Goal: Entertainment & Leisure: Consume media (video, audio)

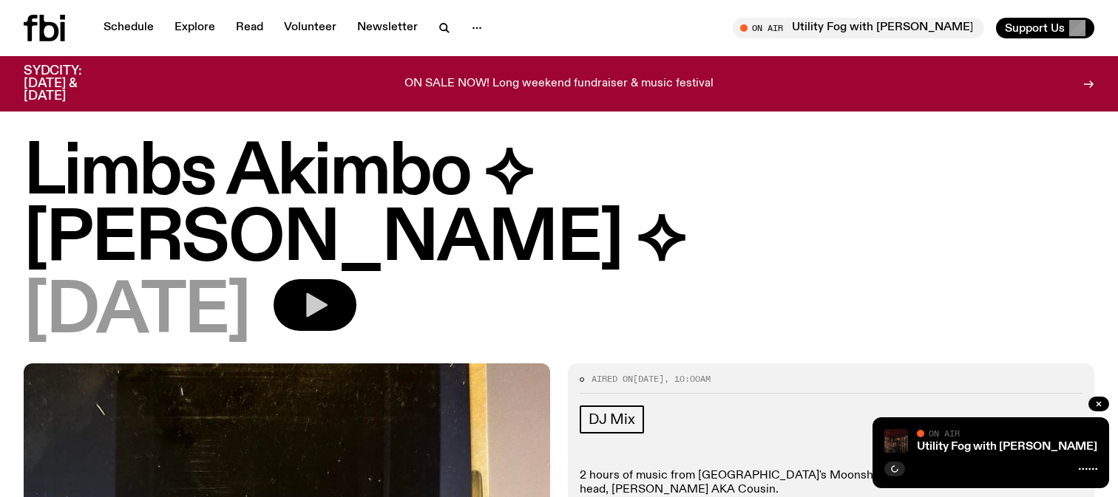
click at [330, 291] on icon "button" at bounding box center [315, 306] width 30 height 30
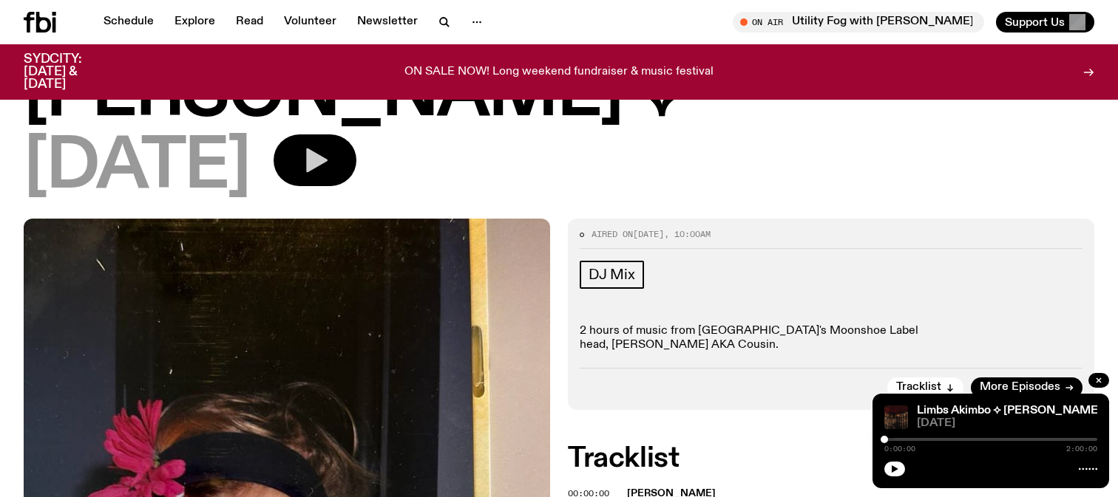
scroll to position [282, 0]
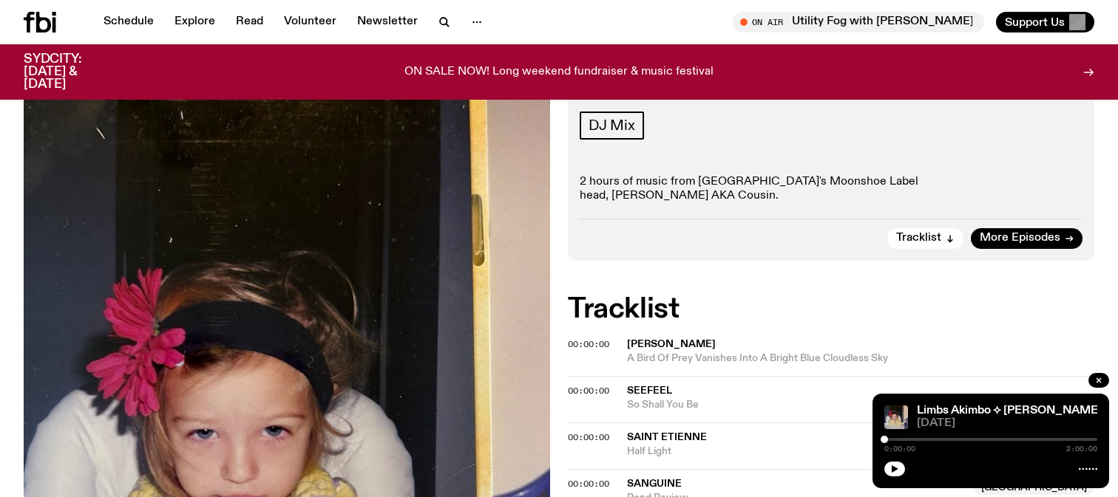
click at [897, 442] on div "0:00:00 2:00:00" at bounding box center [990, 444] width 213 height 18
click at [889, 467] on button "button" at bounding box center [894, 469] width 21 height 15
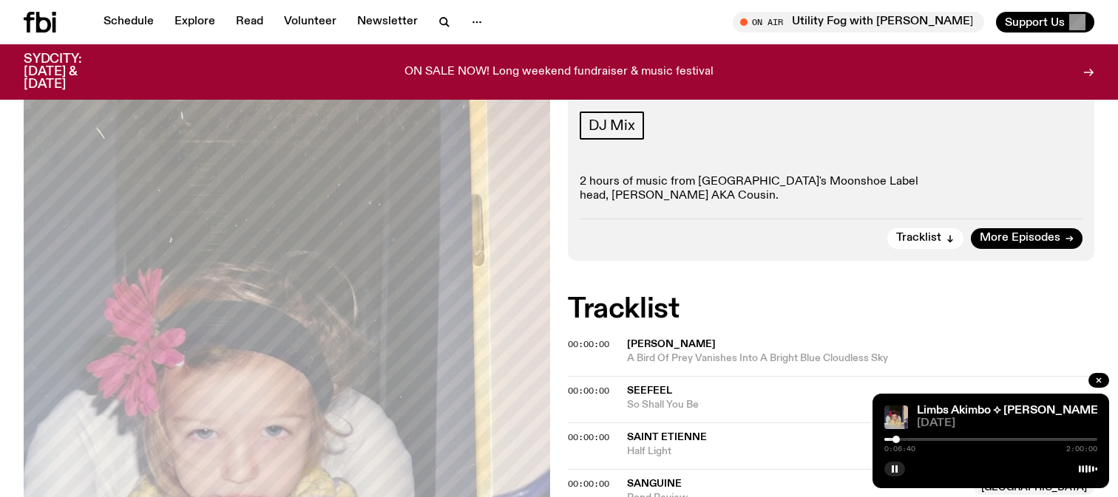
drag, startPoint x: 885, startPoint y: 439, endPoint x: 897, endPoint y: 439, distance: 12.6
click at [897, 439] on div at bounding box center [895, 439] width 7 height 7
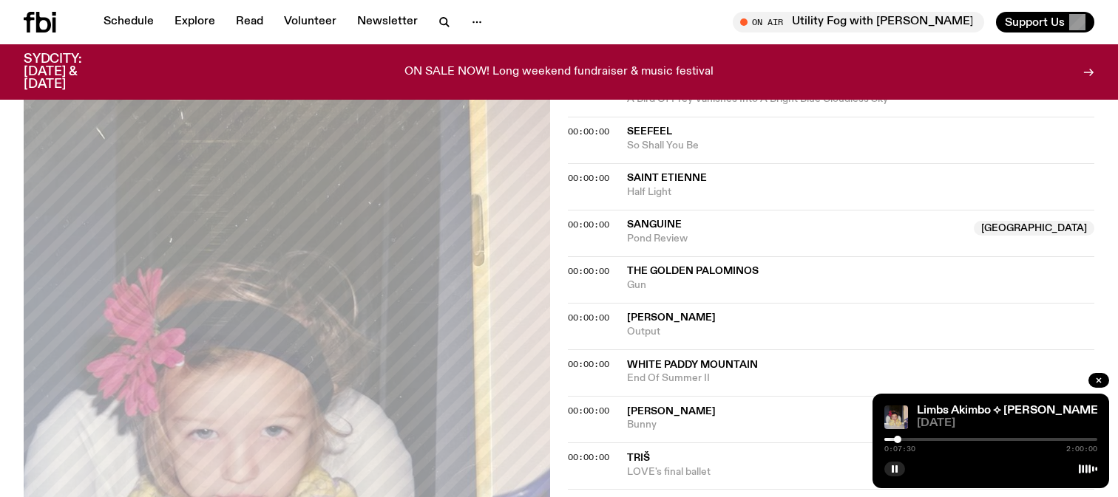
scroll to position [682, 0]
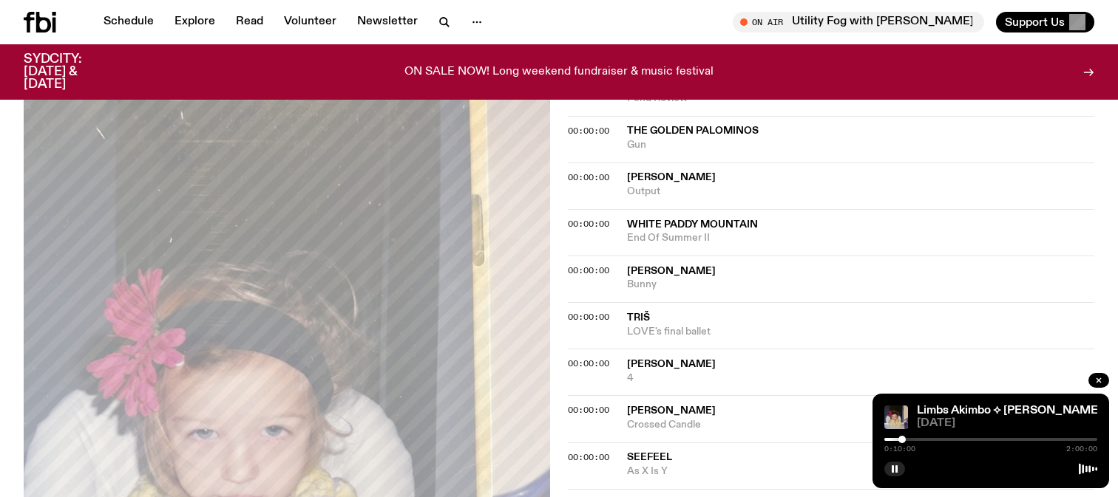
drag, startPoint x: 895, startPoint y: 440, endPoint x: 908, endPoint y: 440, distance: 13.3
click at [906, 440] on div at bounding box center [901, 439] width 7 height 7
drag, startPoint x: 908, startPoint y: 440, endPoint x: 920, endPoint y: 440, distance: 11.1
click at [917, 440] on div at bounding box center [912, 439] width 7 height 7
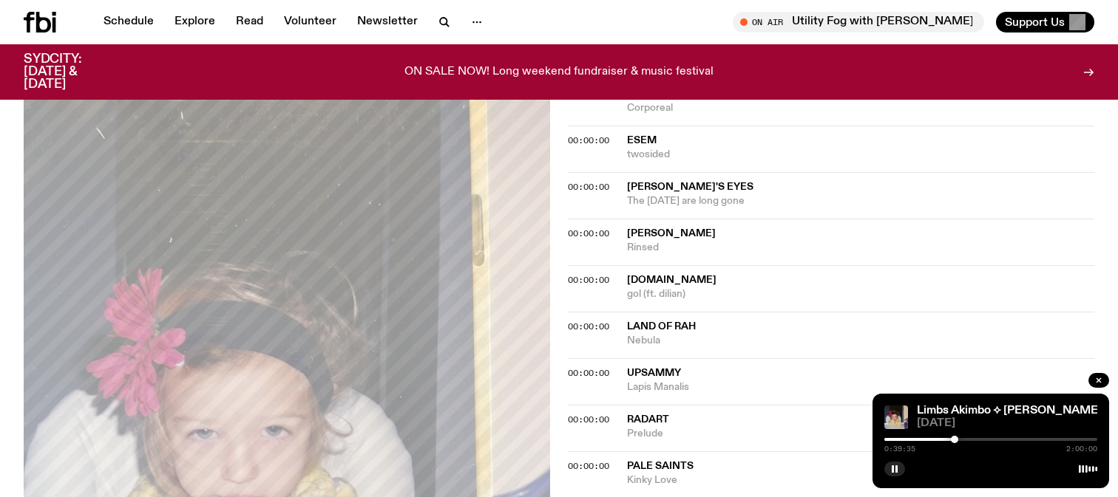
drag, startPoint x: 925, startPoint y: 438, endPoint x: 954, endPoint y: 438, distance: 29.6
click at [954, 438] on div at bounding box center [954, 439] width 7 height 7
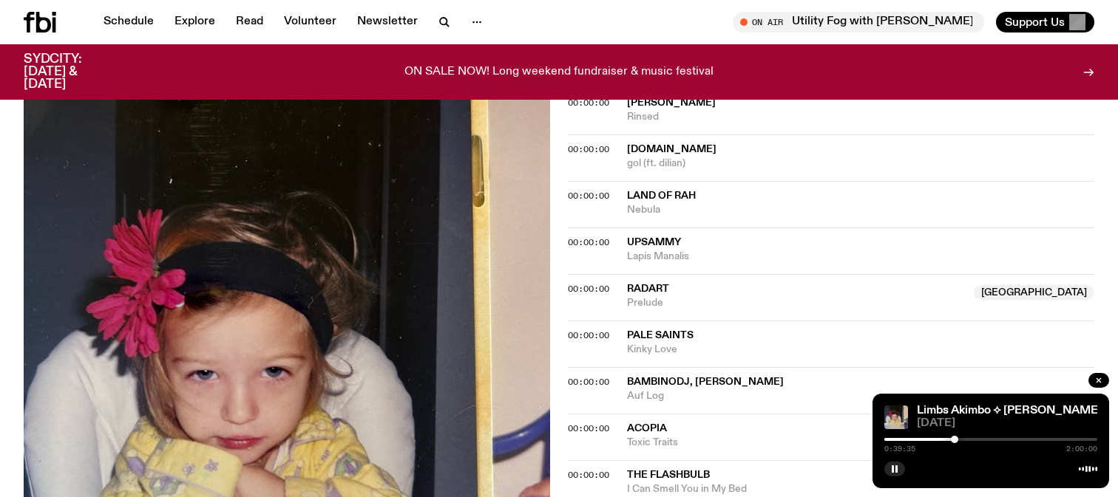
scroll to position [1352, 0]
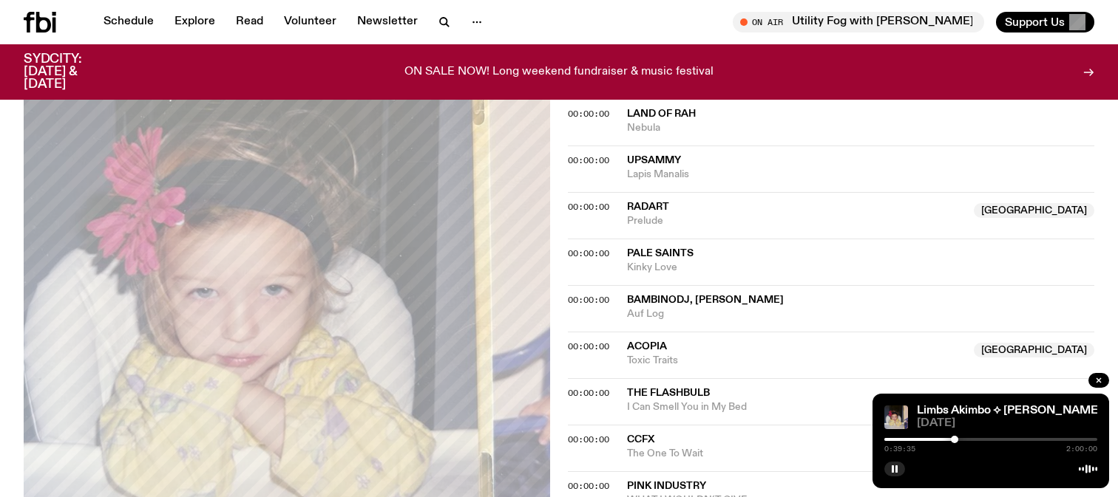
drag, startPoint x: 954, startPoint y: 438, endPoint x: 971, endPoint y: 438, distance: 16.3
click at [958, 438] on div at bounding box center [954, 439] width 7 height 7
drag, startPoint x: 971, startPoint y: 438, endPoint x: 985, endPoint y: 438, distance: 14.0
click at [985, 438] on div at bounding box center [983, 439] width 7 height 7
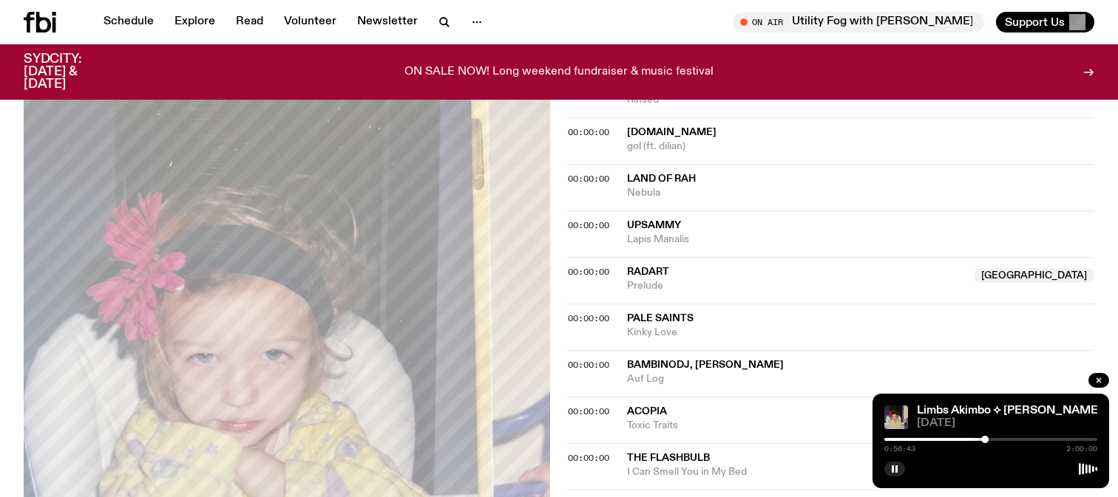
scroll to position [1158, 0]
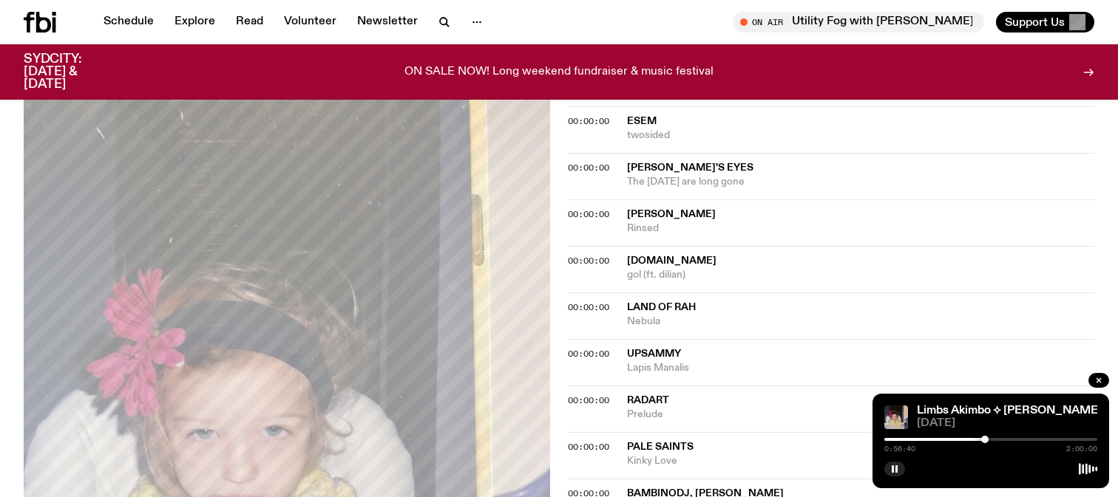
drag, startPoint x: 985, startPoint y: 441, endPoint x: 993, endPoint y: 441, distance: 8.9
click at [988, 441] on div at bounding box center [984, 439] width 7 height 7
drag, startPoint x: 993, startPoint y: 441, endPoint x: 1002, endPoint y: 441, distance: 8.1
click at [1002, 441] on div at bounding box center [999, 439] width 7 height 7
drag, startPoint x: 1002, startPoint y: 441, endPoint x: 1011, endPoint y: 441, distance: 9.6
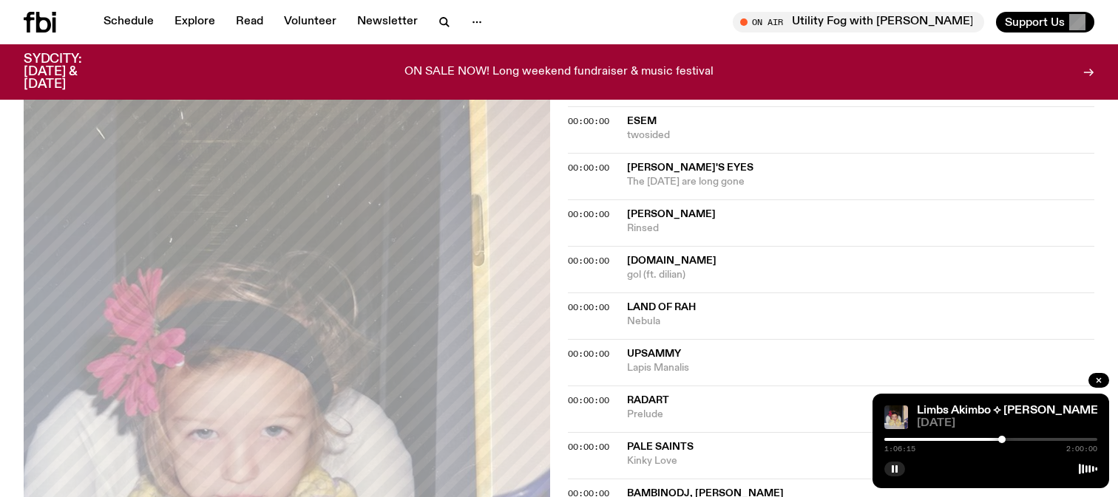
click at [1005, 441] on div at bounding box center [1001, 439] width 7 height 7
click at [1019, 441] on div at bounding box center [1014, 439] width 7 height 7
click at [1022, 441] on div at bounding box center [1018, 439] width 7 height 7
click at [1027, 439] on div at bounding box center [1023, 439] width 7 height 7
click at [1034, 439] on div at bounding box center [1030, 439] width 7 height 7
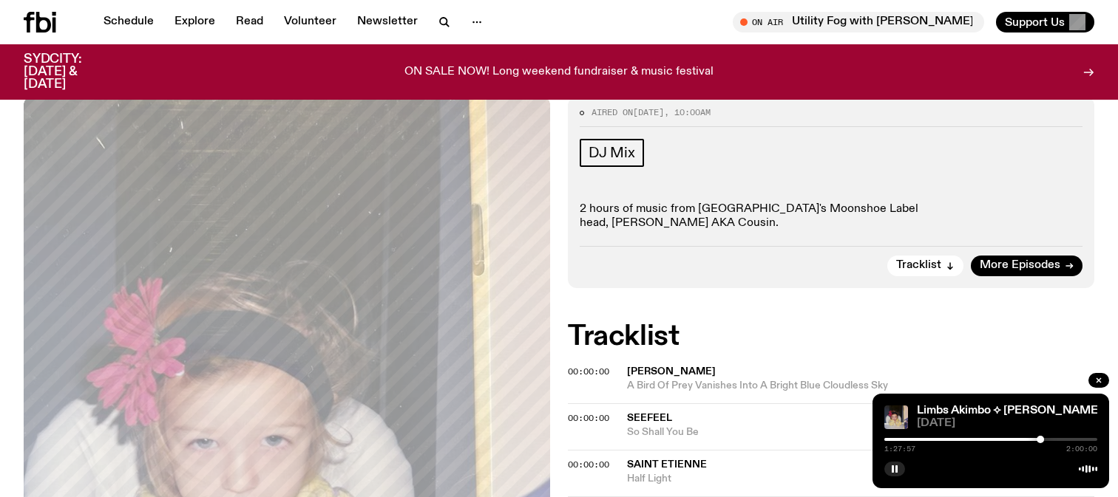
scroll to position [265, 0]
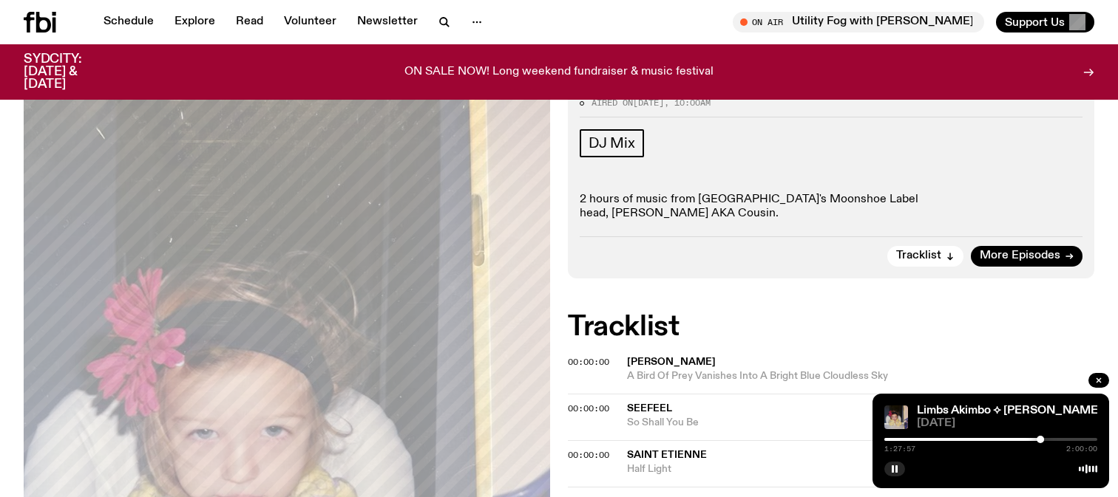
click at [721, 402] on span "Seefeel" at bounding box center [860, 409] width 467 height 14
click at [917, 437] on div "1:27:58 2:00:00" at bounding box center [990, 444] width 213 height 18
click at [917, 444] on div "1:27:59 2:00:00" at bounding box center [990, 444] width 213 height 18
click at [919, 441] on div "1:27:59 2:00:00" at bounding box center [990, 444] width 213 height 18
click at [906, 441] on div "1:28:00 2:00:00" at bounding box center [990, 444] width 213 height 18
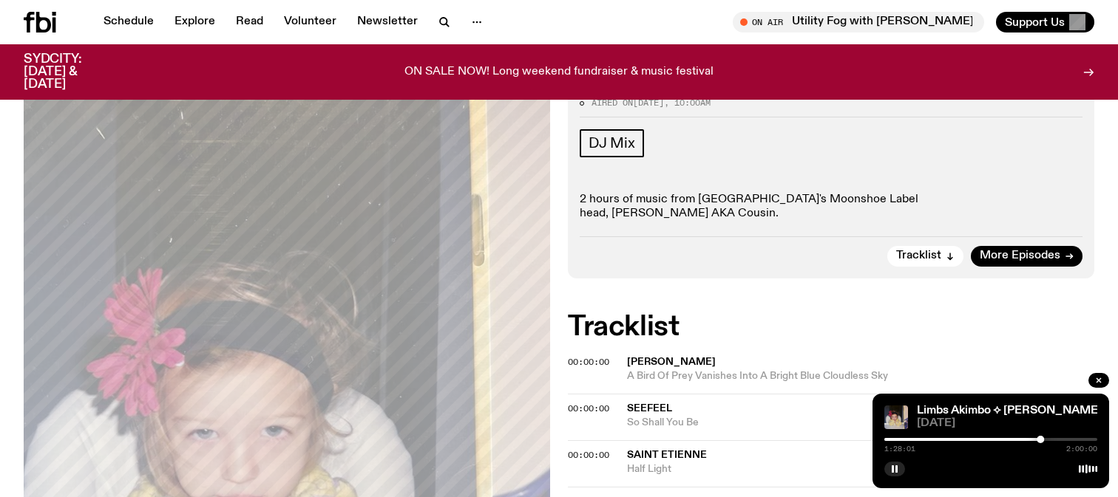
click at [907, 440] on div at bounding box center [933, 439] width 213 height 3
click at [926, 440] on div at bounding box center [990, 439] width 213 height 3
click at [948, 440] on div at bounding box center [990, 439] width 213 height 3
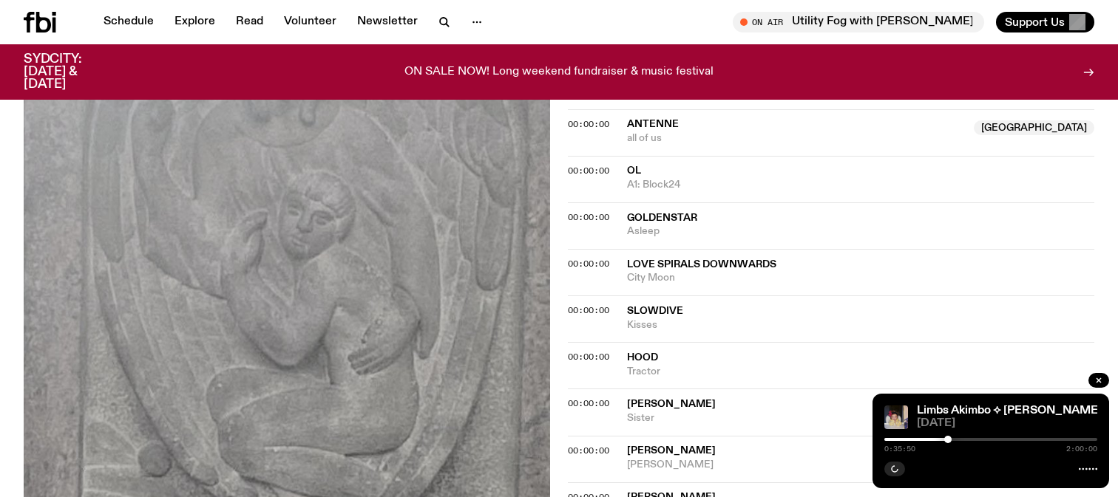
scroll to position [480, 0]
click at [902, 468] on button "button" at bounding box center [894, 469] width 21 height 15
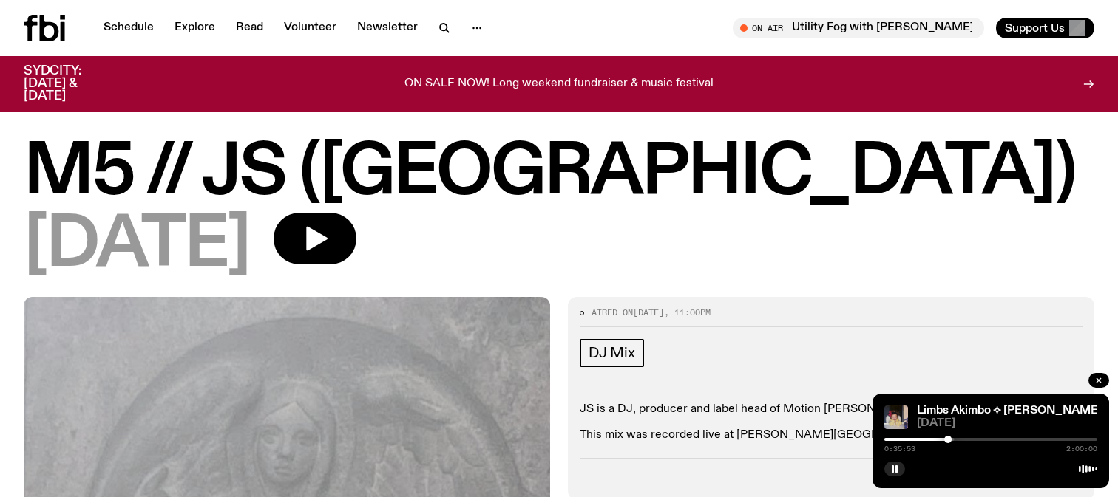
click at [237, 181] on h1 "M5 // JS ([GEOGRAPHIC_DATA])" at bounding box center [559, 173] width 1070 height 67
click at [203, 166] on h1 "M5 // JS ([GEOGRAPHIC_DATA])" at bounding box center [559, 173] width 1070 height 67
click at [191, 247] on span "[DATE]" at bounding box center [137, 246] width 226 height 67
click at [651, 361] on div "DJ Mix" at bounding box center [831, 355] width 503 height 33
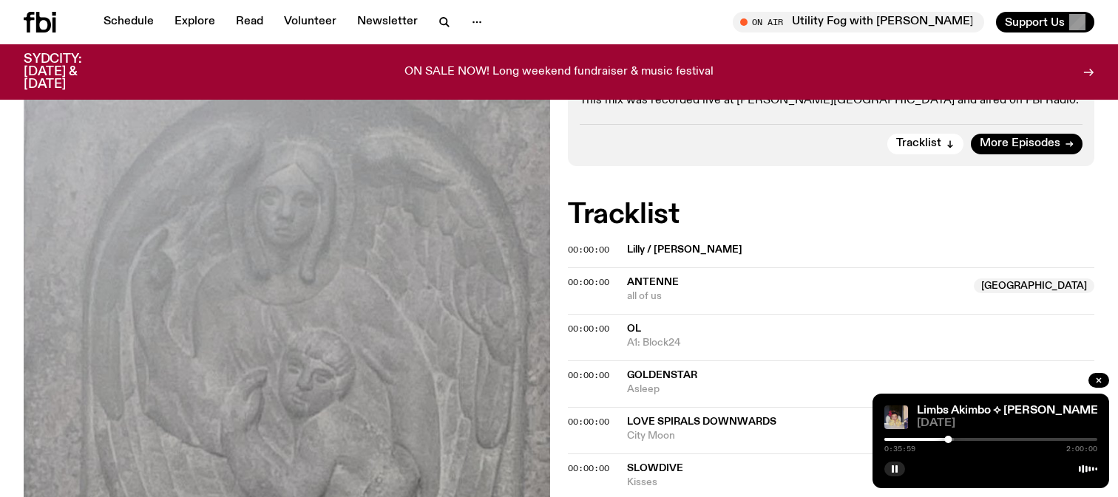
scroll to position [324, 0]
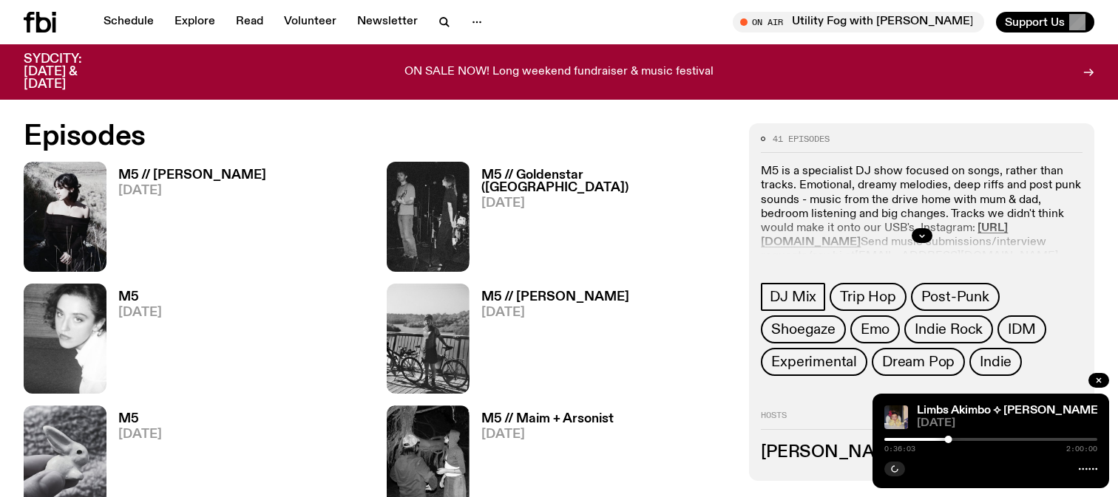
scroll to position [712, 0]
click at [87, 313] on img at bounding box center [65, 340] width 83 height 110
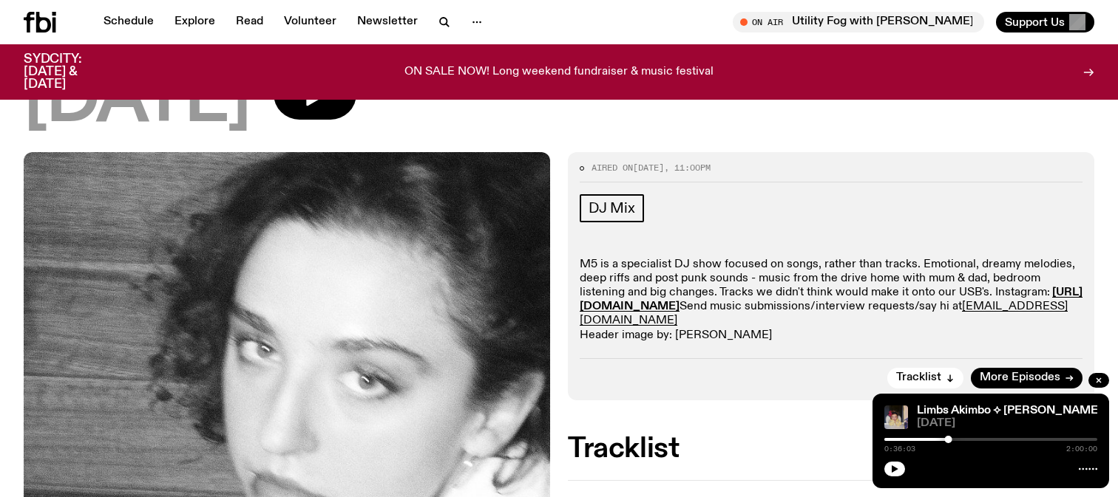
scroll to position [340, 0]
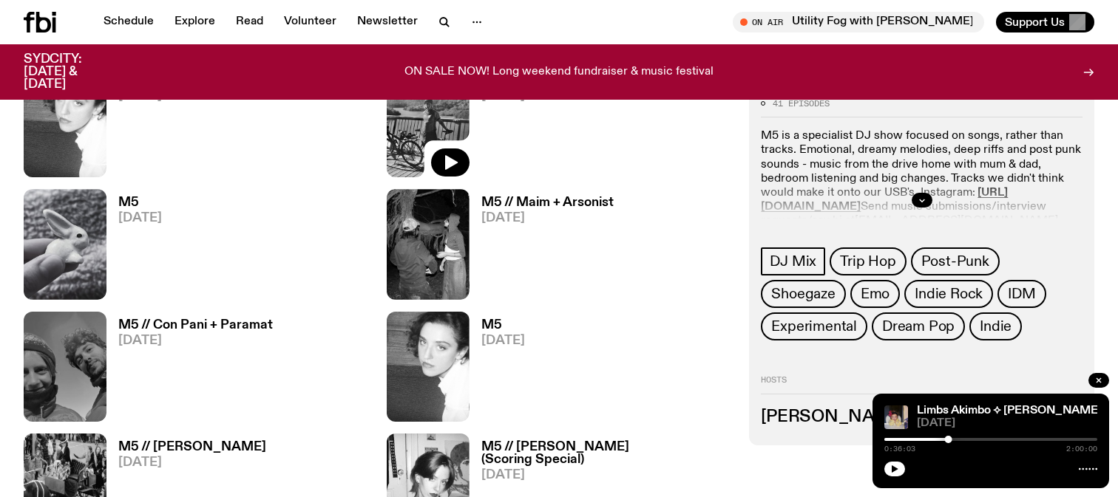
scroll to position [940, 0]
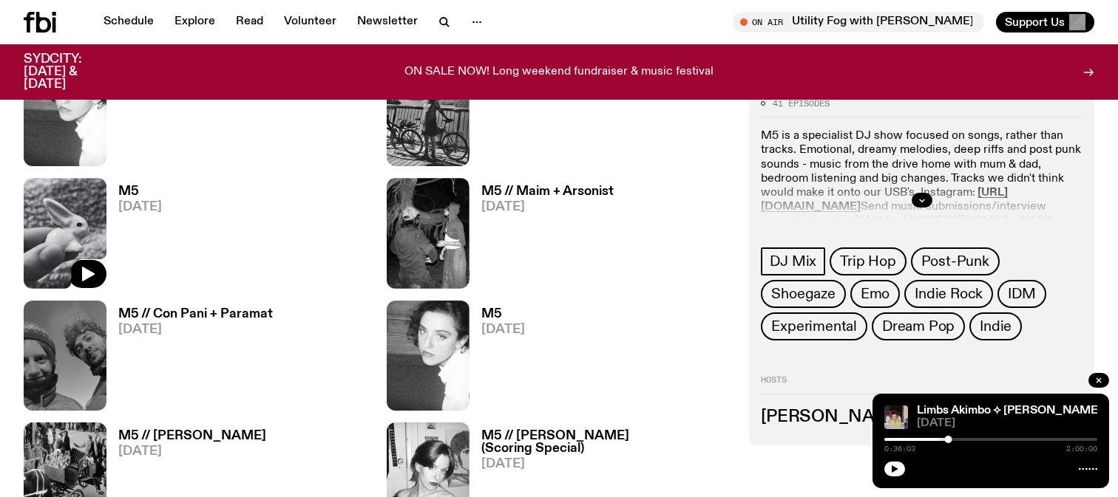
click at [81, 270] on icon "button" at bounding box center [87, 274] width 18 height 18
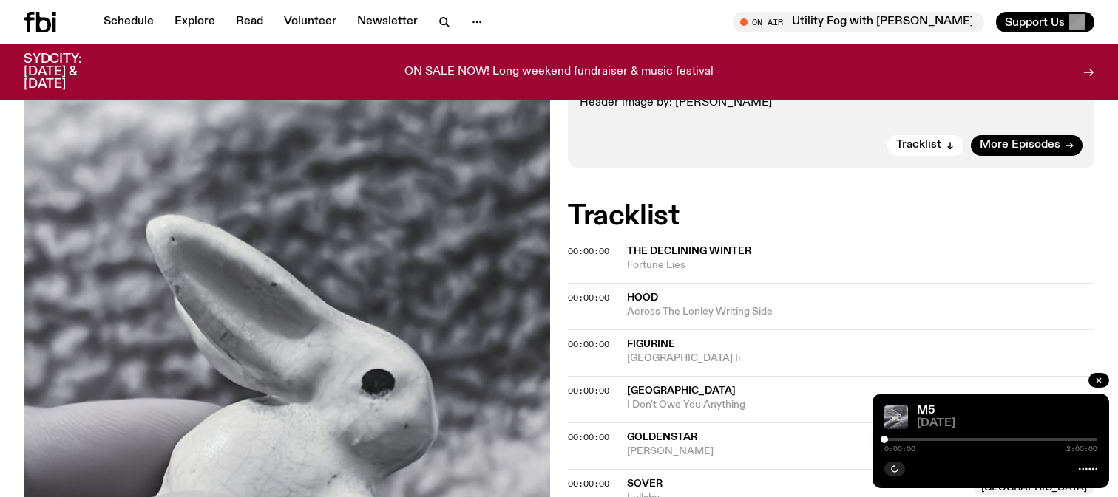
scroll to position [384, 0]
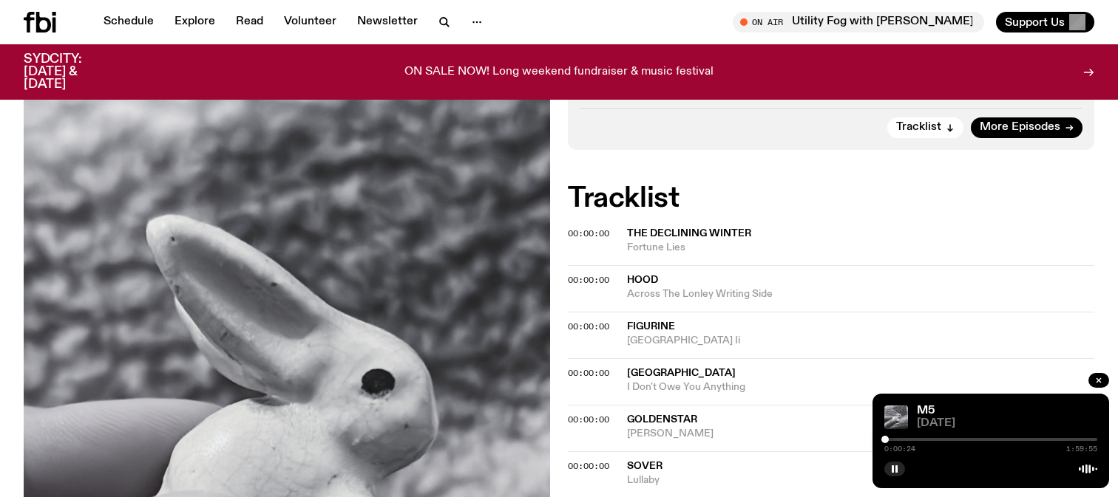
drag, startPoint x: 885, startPoint y: 438, endPoint x: 928, endPoint y: 438, distance: 42.9
click at [889, 438] on div at bounding box center [884, 439] width 7 height 7
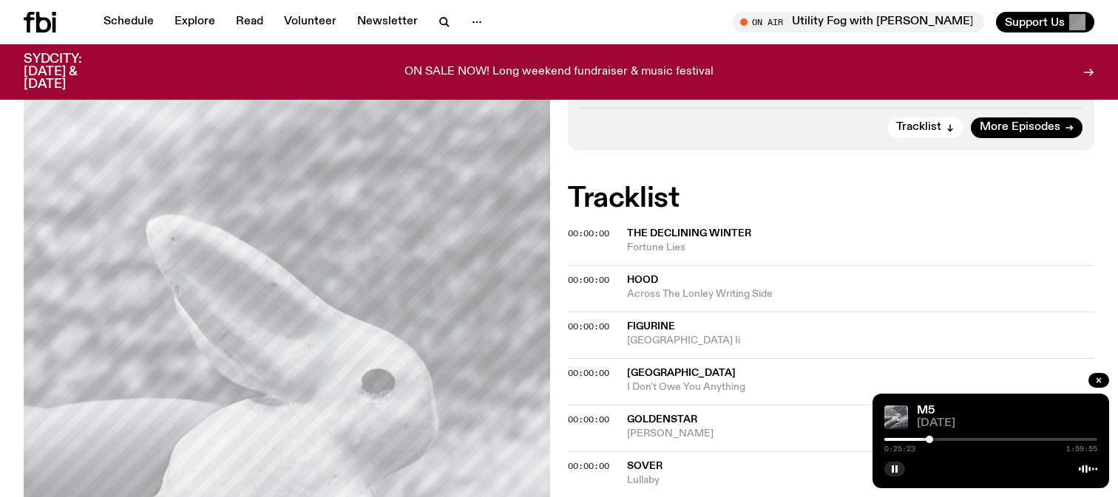
drag, startPoint x: 928, startPoint y: 438, endPoint x: 957, endPoint y: 438, distance: 29.6
click at [933, 438] on div at bounding box center [928, 439] width 7 height 7
click at [961, 438] on div at bounding box center [957, 439] width 7 height 7
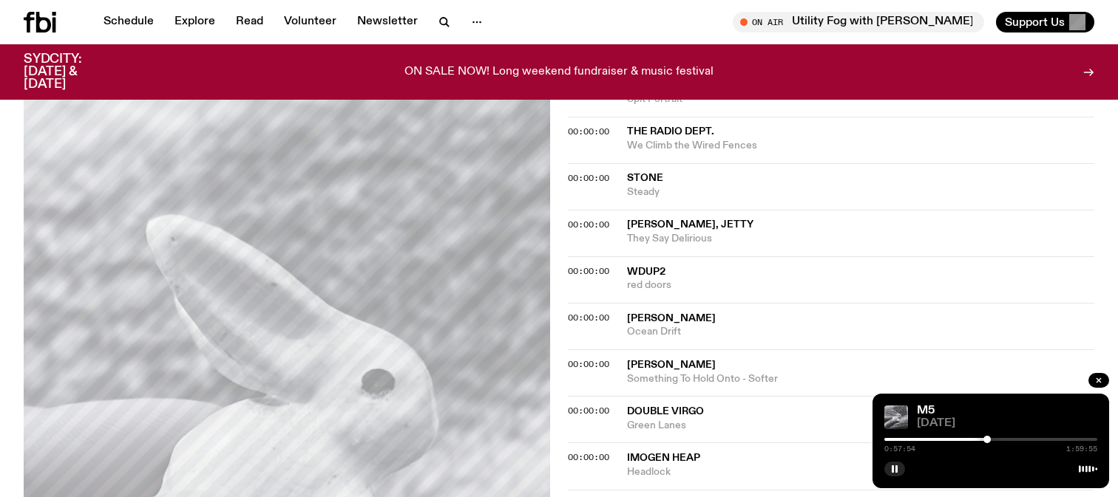
drag, startPoint x: 985, startPoint y: 441, endPoint x: 1001, endPoint y: 441, distance: 15.5
click at [991, 441] on div at bounding box center [986, 439] width 7 height 7
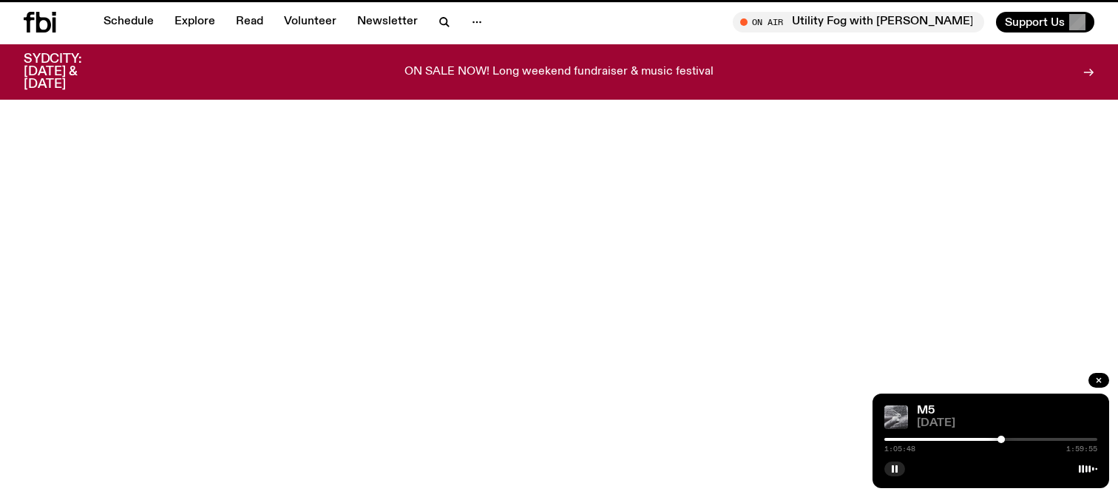
scroll to position [940, 0]
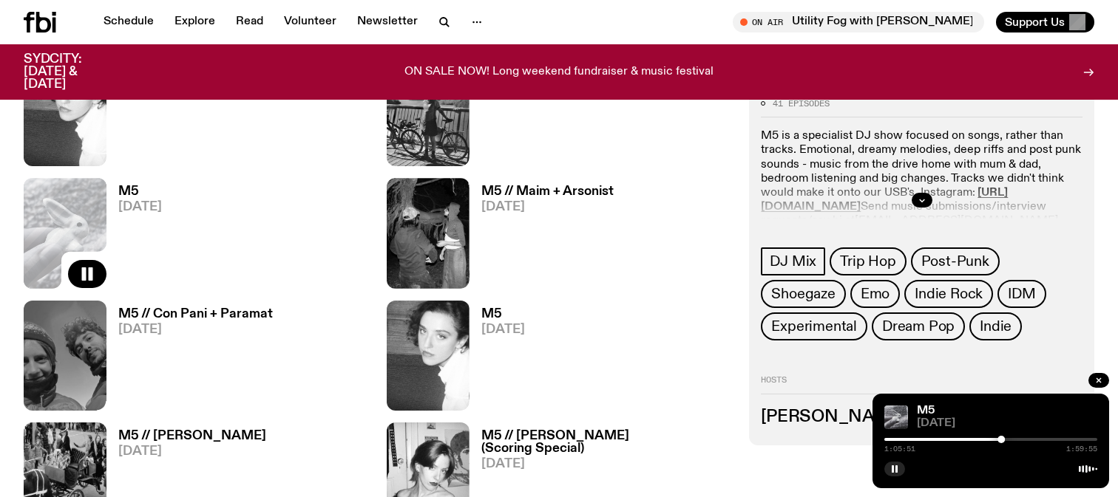
click at [80, 336] on img at bounding box center [65, 356] width 83 height 110
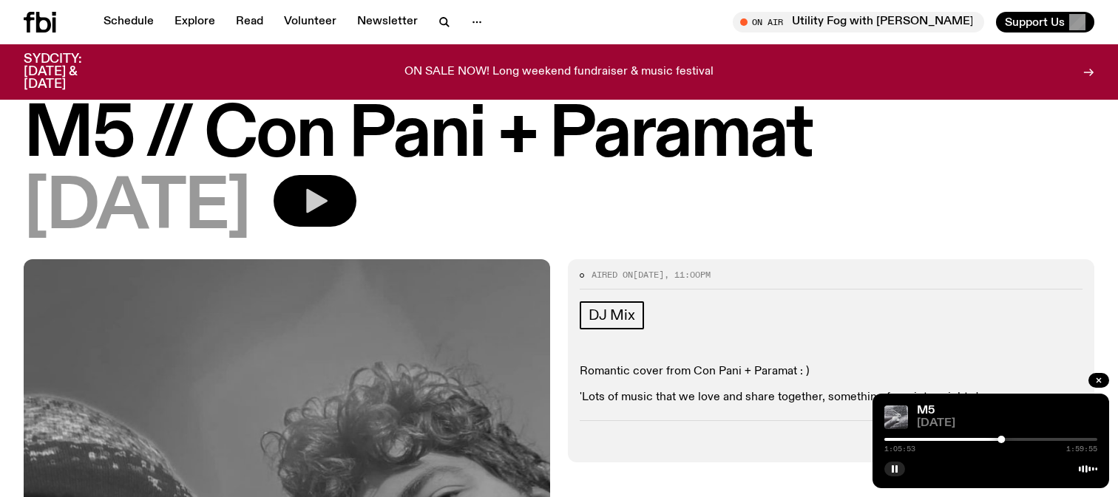
click at [356, 203] on button "button" at bounding box center [314, 201] width 83 height 52
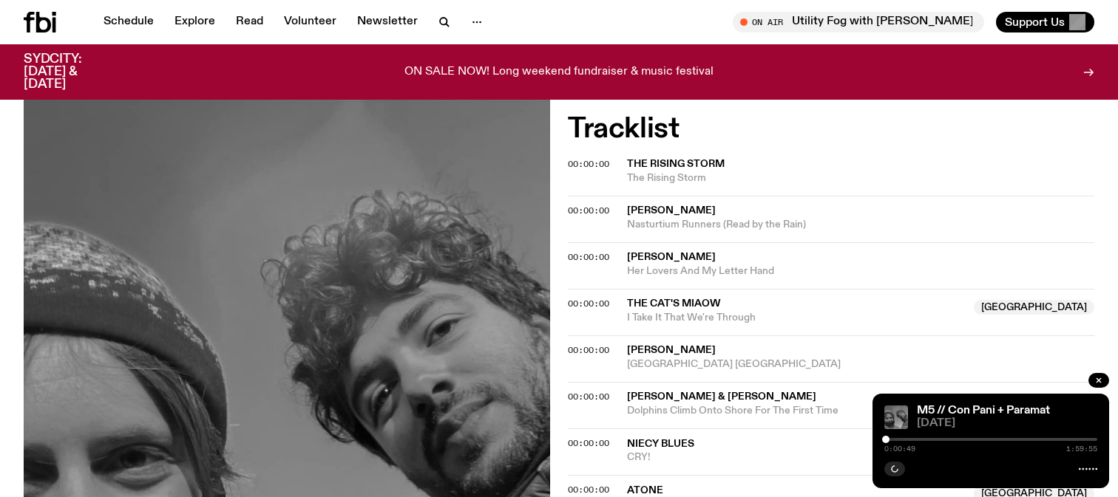
drag, startPoint x: 886, startPoint y: 439, endPoint x: 919, endPoint y: 439, distance: 33.3
click at [889, 439] on div at bounding box center [885, 439] width 7 height 7
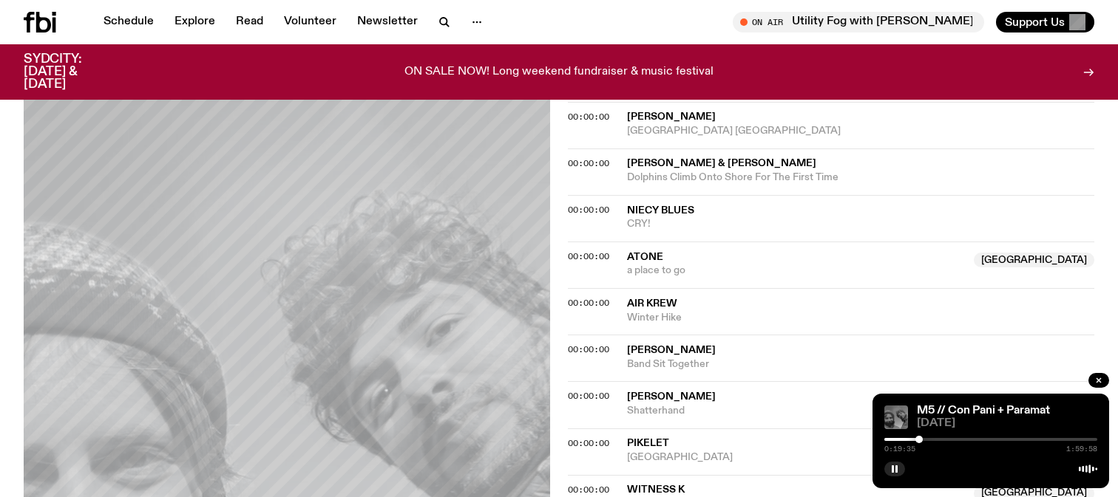
scroll to position [645, 0]
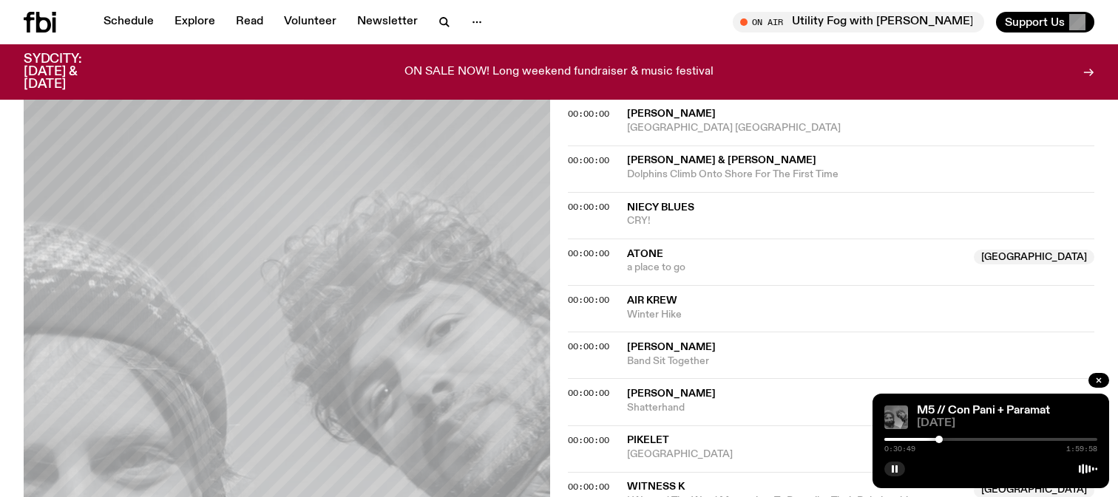
drag, startPoint x: 921, startPoint y: 437, endPoint x: 942, endPoint y: 438, distance: 20.7
click at [942, 438] on div at bounding box center [938, 439] width 7 height 7
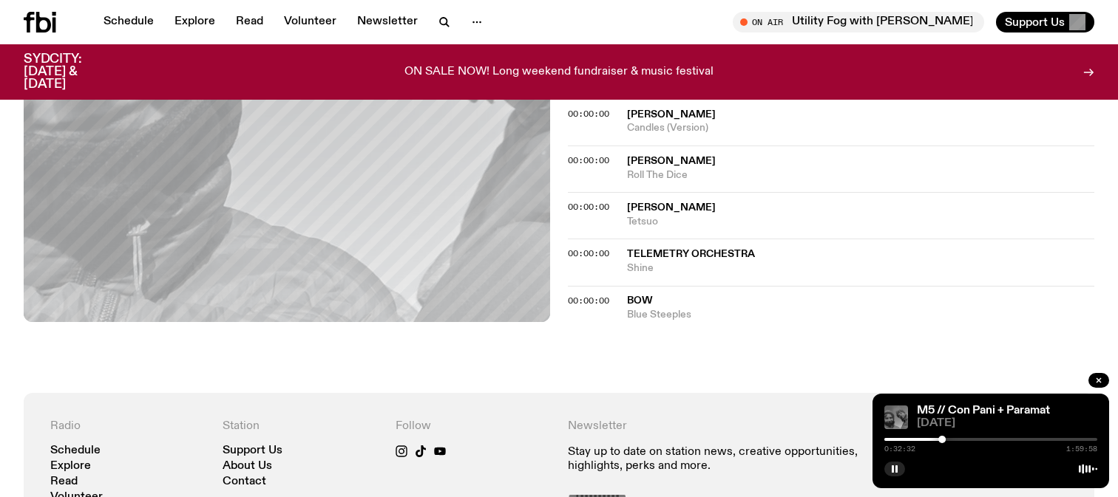
scroll to position [1771, 0]
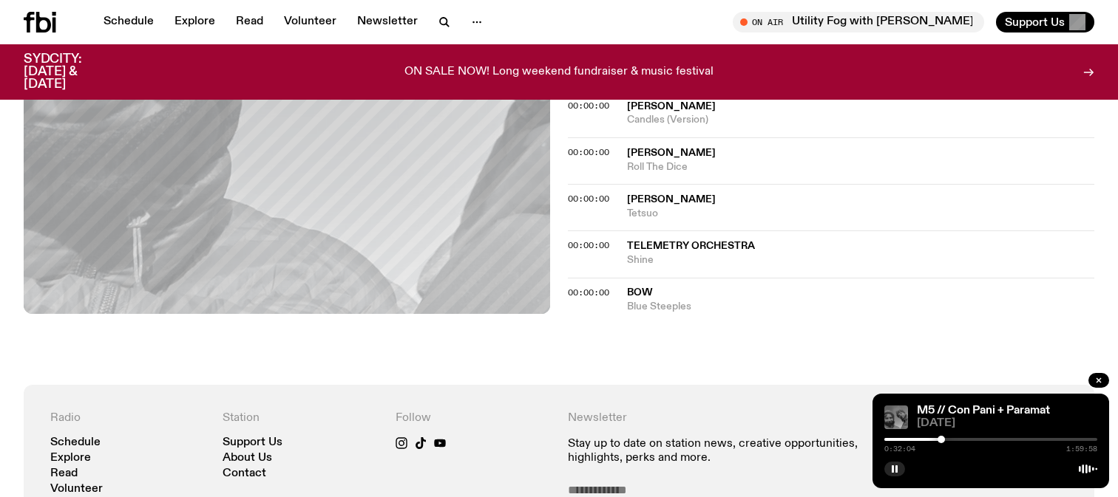
drag, startPoint x: 940, startPoint y: 438, endPoint x: 968, endPoint y: 441, distance: 27.4
click at [945, 441] on div at bounding box center [940, 439] width 7 height 7
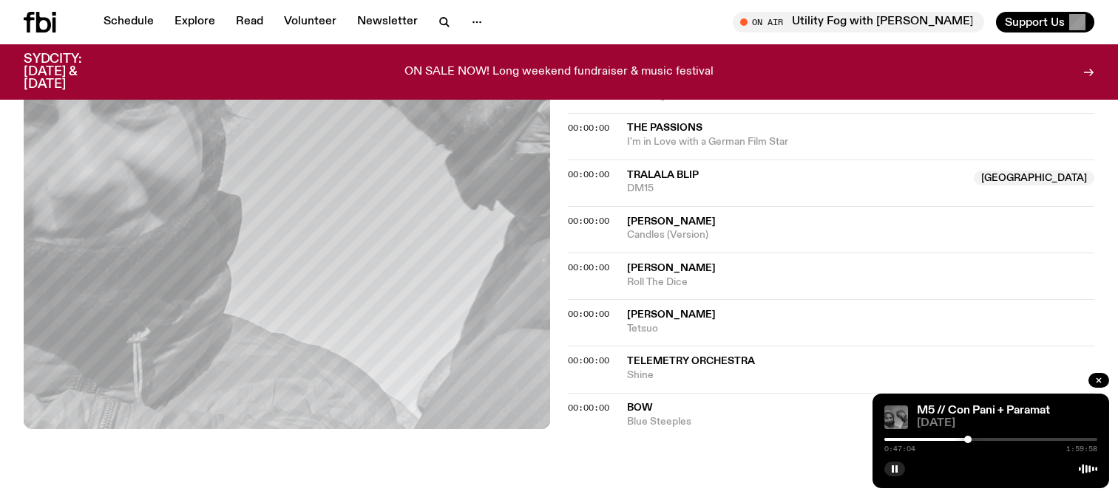
scroll to position [1393, 0]
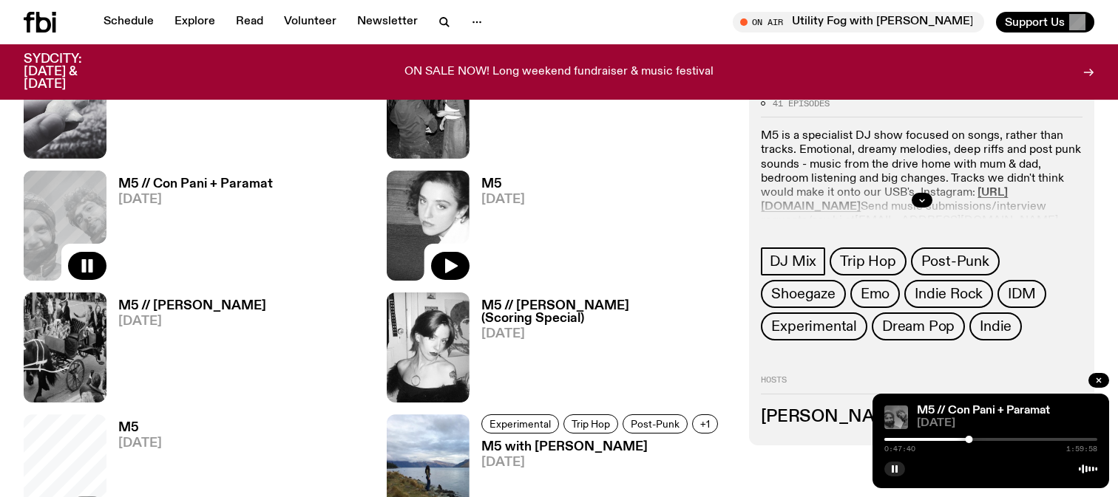
scroll to position [1093, 0]
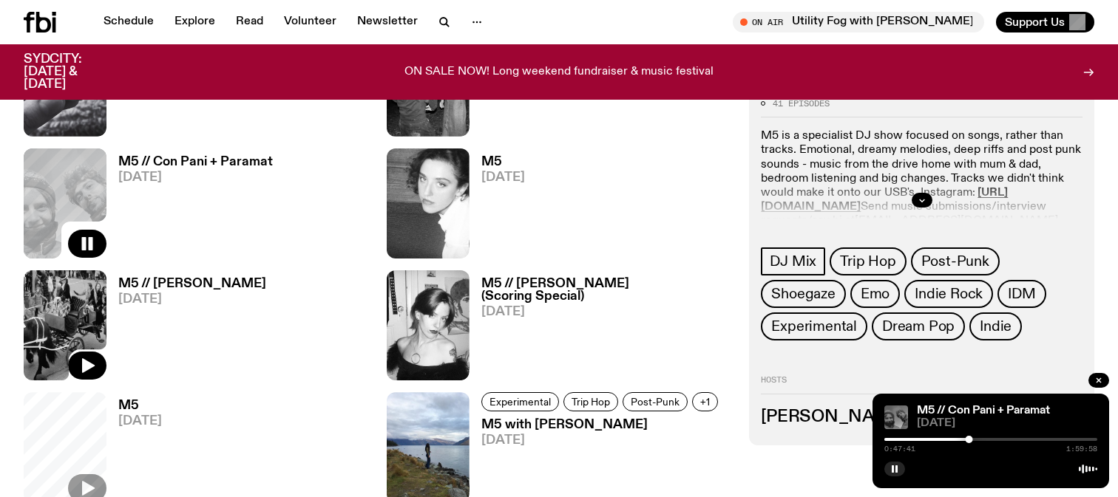
click at [63, 330] on img at bounding box center [65, 326] width 83 height 110
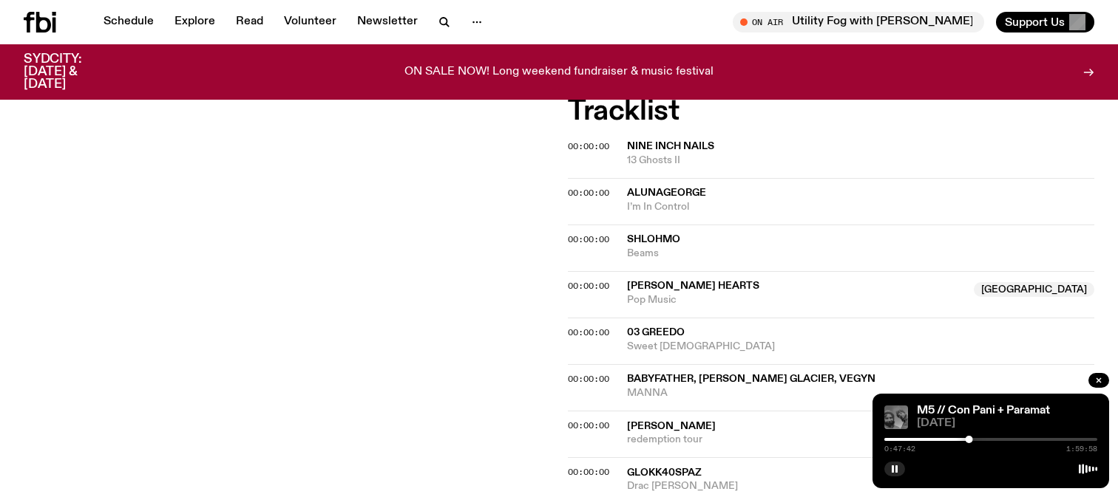
scroll to position [399, 0]
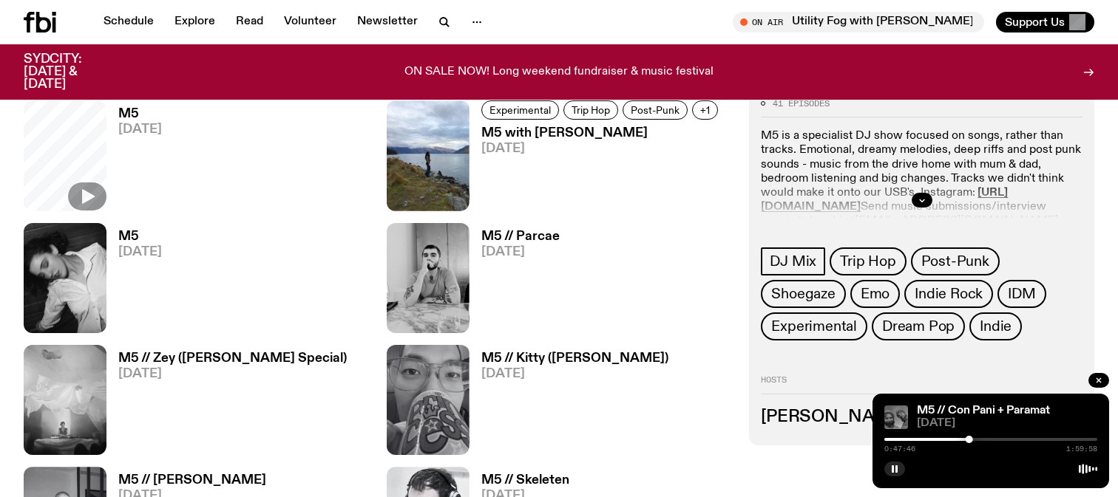
scroll to position [1399, 0]
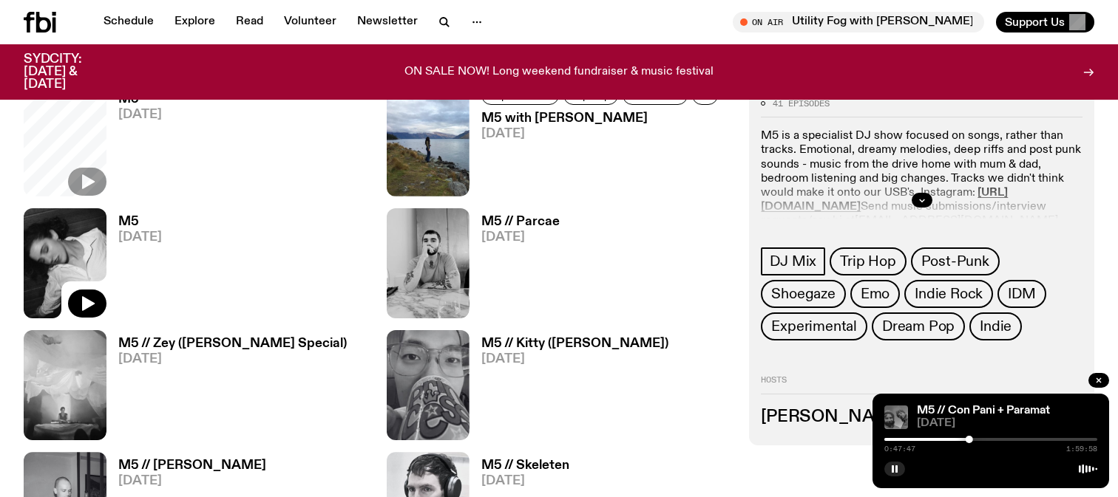
click at [95, 269] on img at bounding box center [65, 263] width 83 height 110
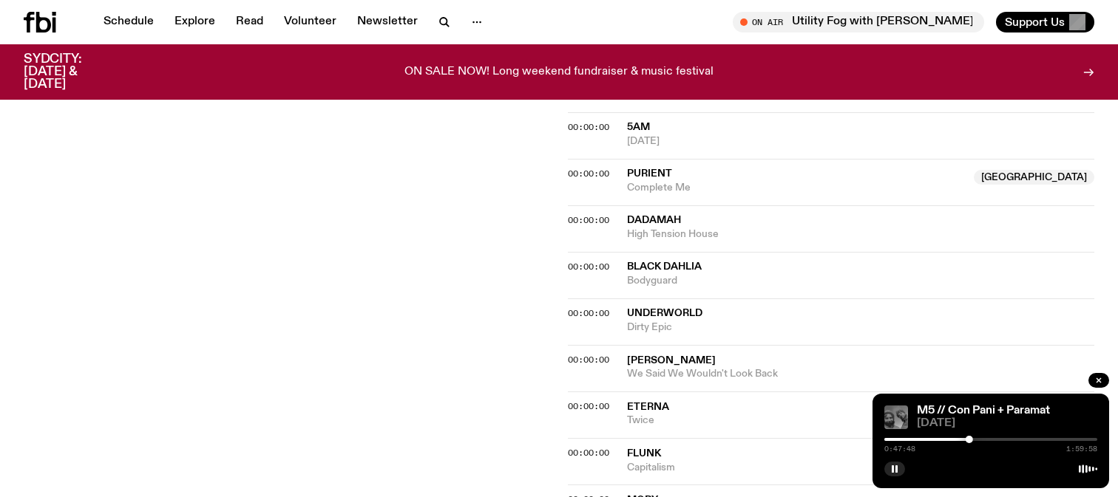
scroll to position [676, 0]
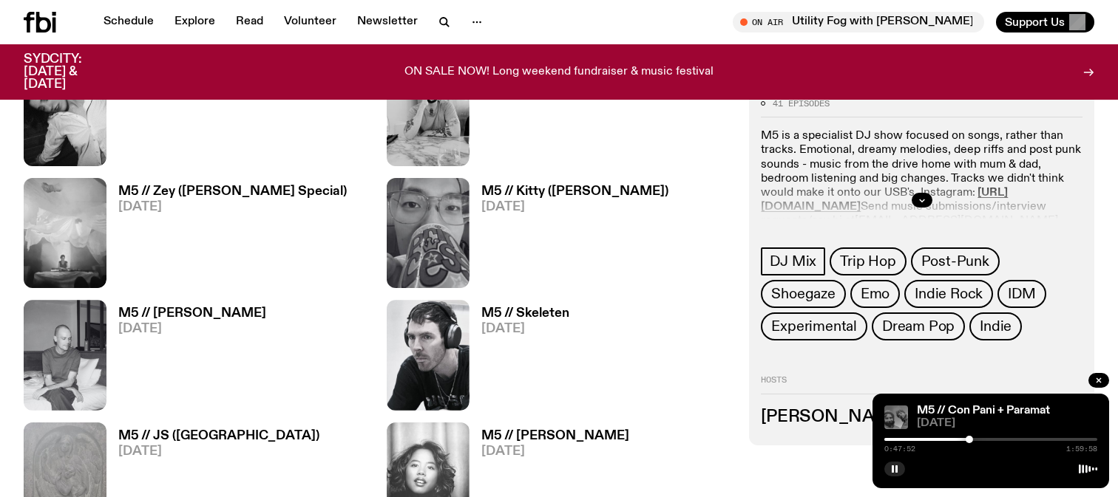
scroll to position [1553, 0]
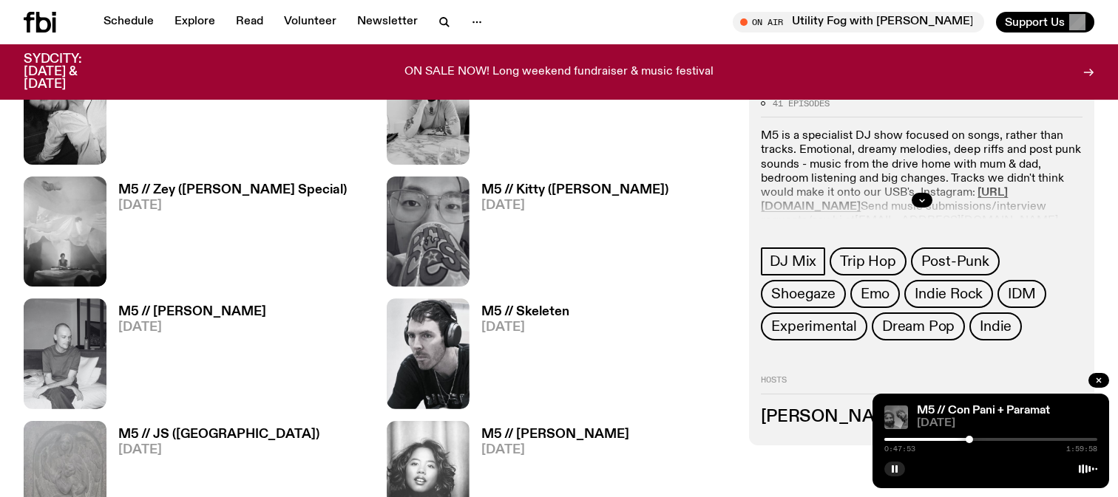
click at [86, 327] on img at bounding box center [65, 354] width 83 height 110
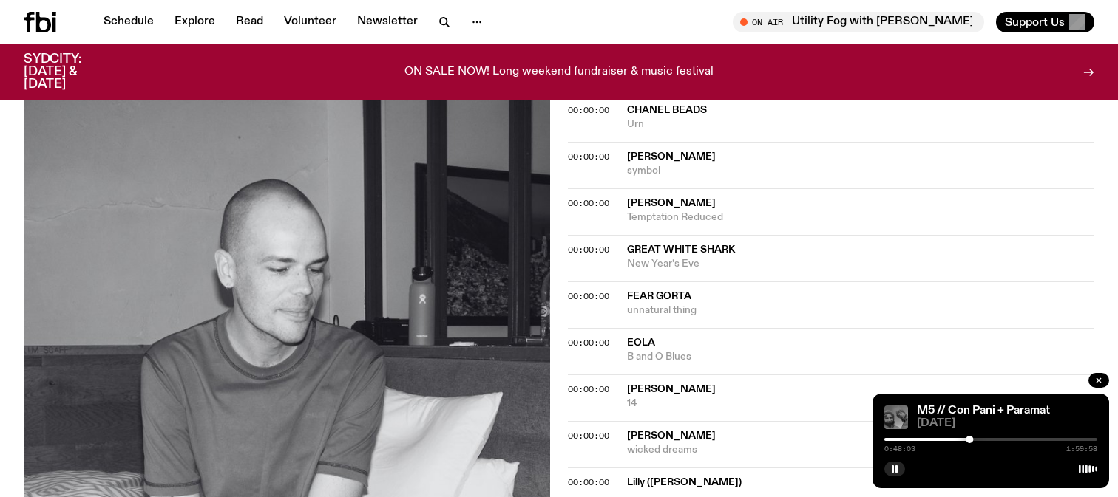
scroll to position [1473, 0]
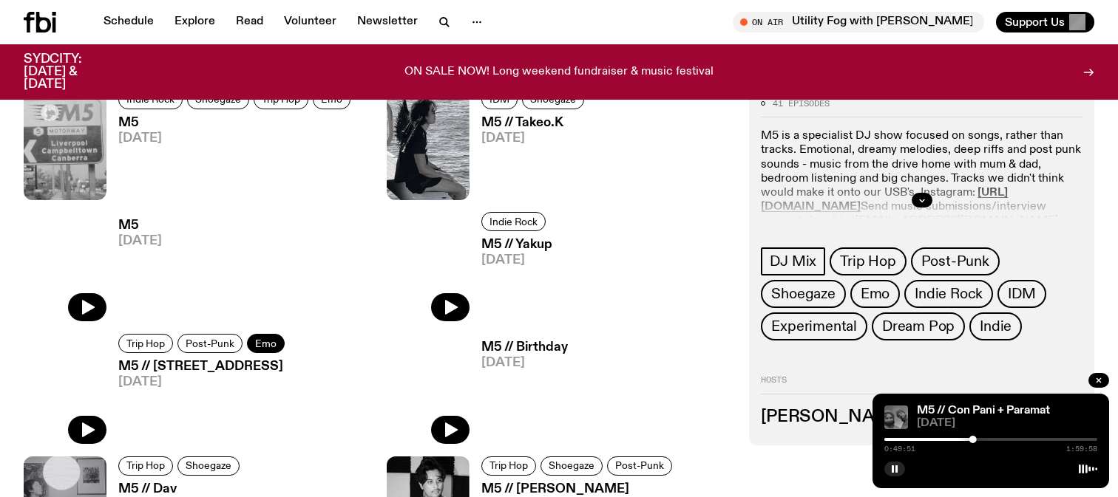
scroll to position [2273, 0]
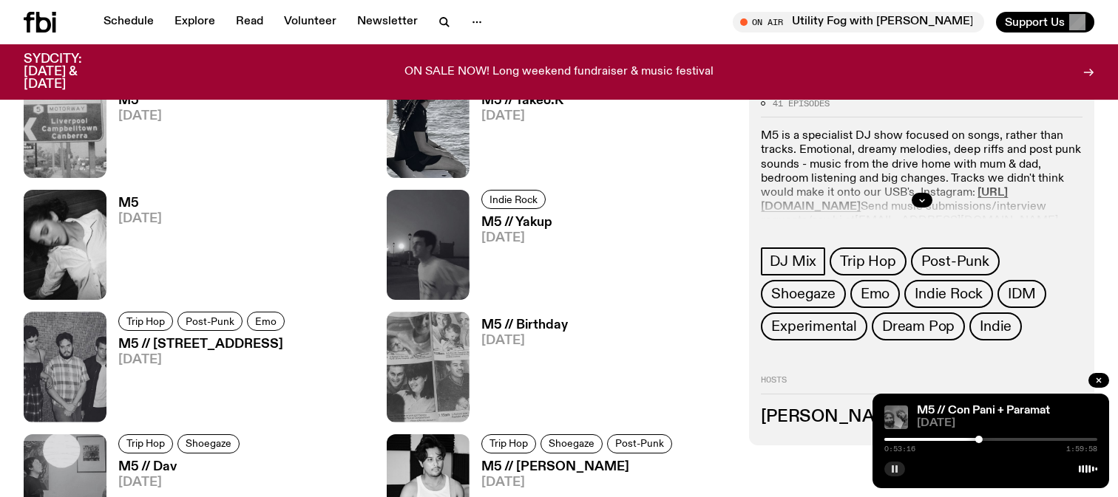
click at [891, 472] on icon "button" at bounding box center [894, 469] width 9 height 9
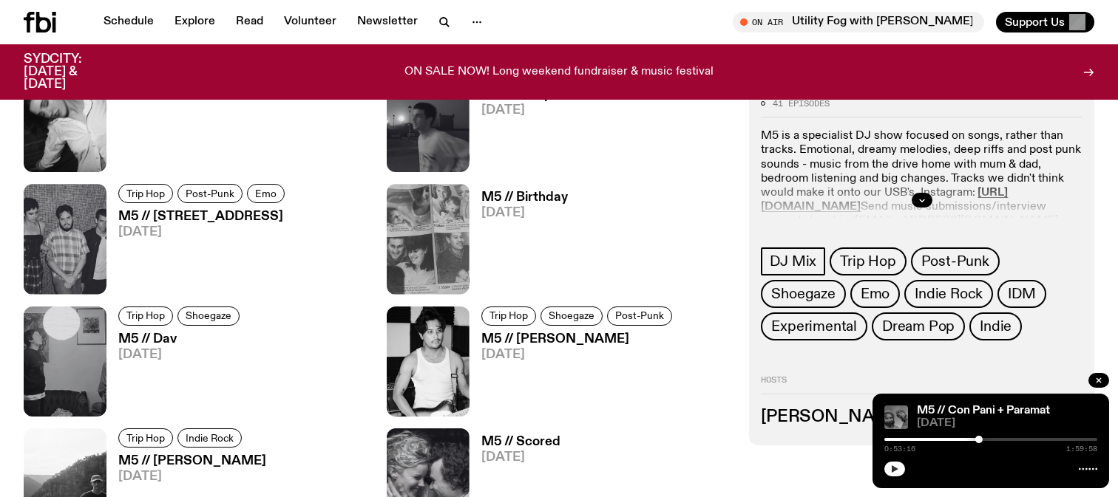
scroll to position [2628, 0]
